Goal: Information Seeking & Learning: Learn about a topic

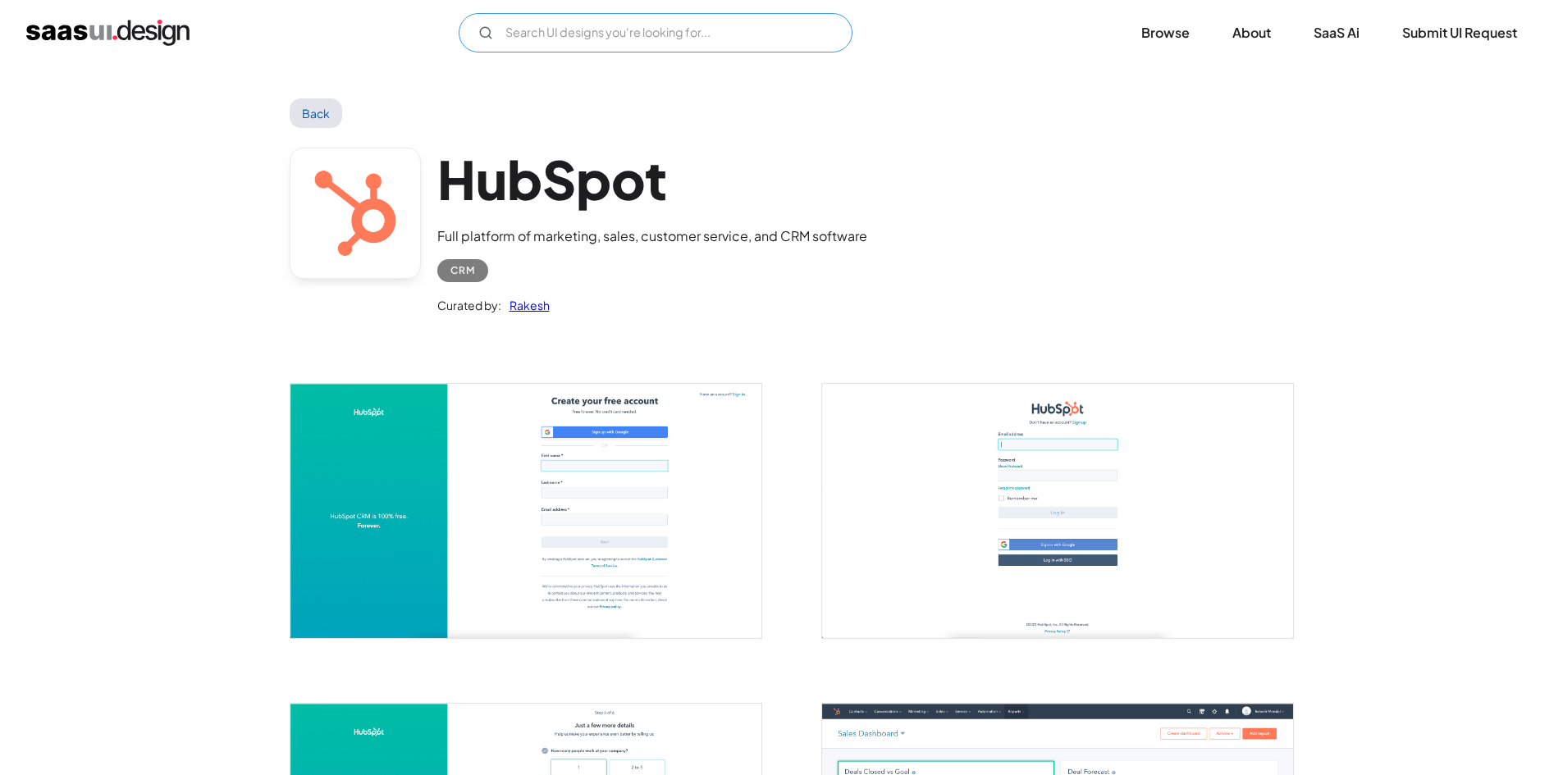
click at [619, 19] on input "Email Form" at bounding box center [656, 32] width 394 height 39
type input "tabs"
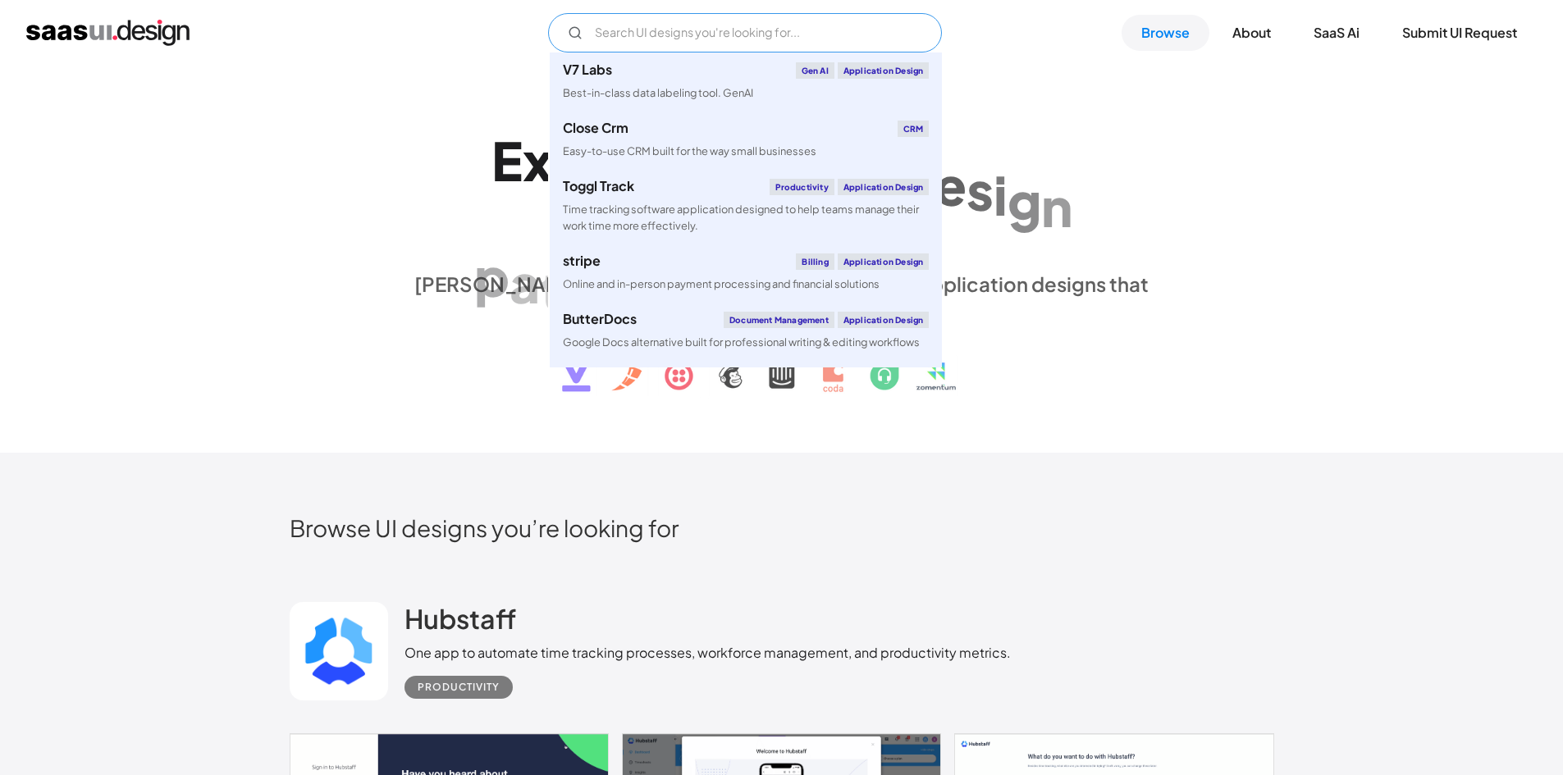
click at [645, 40] on input "Email Form" at bounding box center [745, 32] width 394 height 39
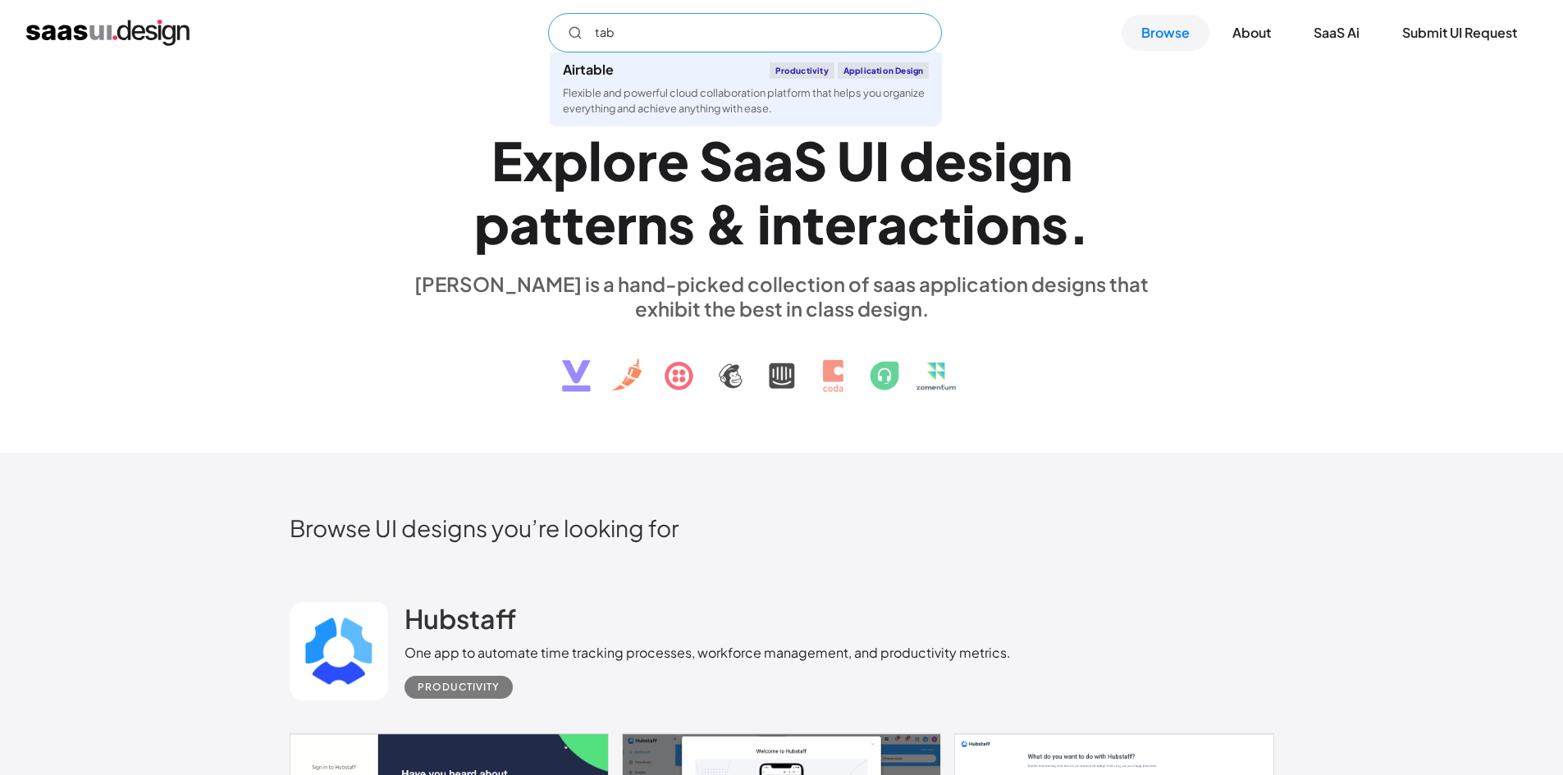
type input "tab"
click at [429, 95] on div "E x p l o r e S a a S U I d e s i g n p a t t e r n s & i n t e r a c t i o n s…" at bounding box center [781, 260] width 1563 height 388
